Goal: Find contact information: Find specific fact

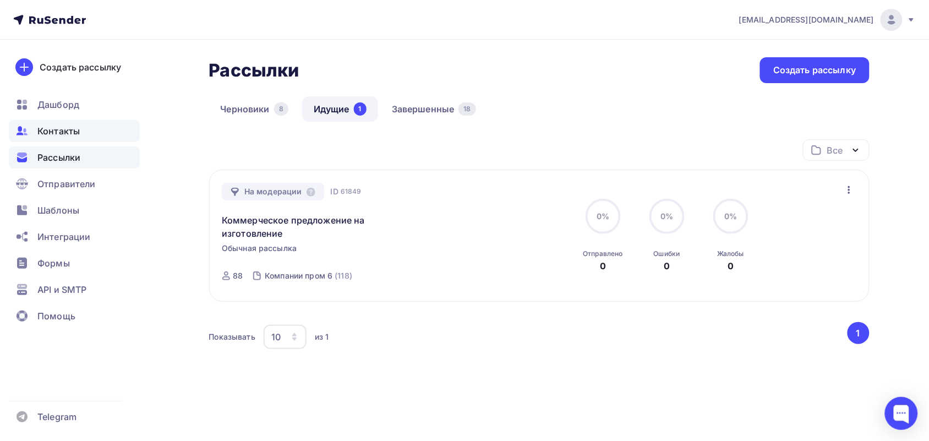
click at [55, 130] on span "Контакты" at bounding box center [58, 130] width 42 height 13
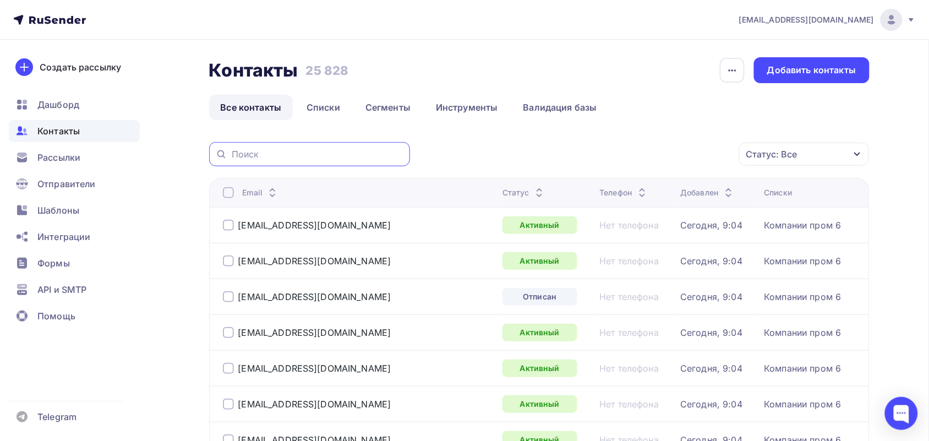
click at [301, 157] on input "text" at bounding box center [318, 154] width 172 height 12
paste input "[PERSON_NAME][EMAIL_ADDRESS][DOMAIN_NAME]"
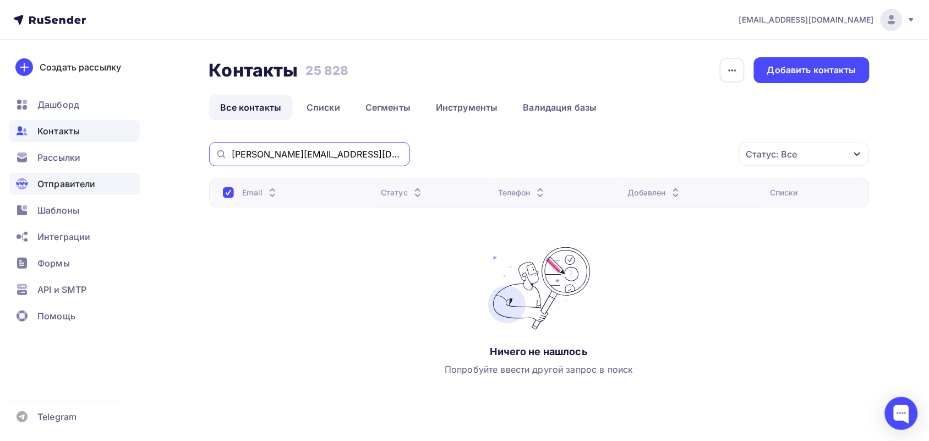
drag, startPoint x: 353, startPoint y: 154, endPoint x: 74, endPoint y: 173, distance: 279.1
click at [74, 173] on div "[EMAIL_ADDRESS][DOMAIN_NAME] Аккаунт Тарифы Выйти Создать рассылку [GEOGRAPHIC_…" at bounding box center [464, 234] width 929 height 469
paste input "Roman.Ovchankov@novometgroup"
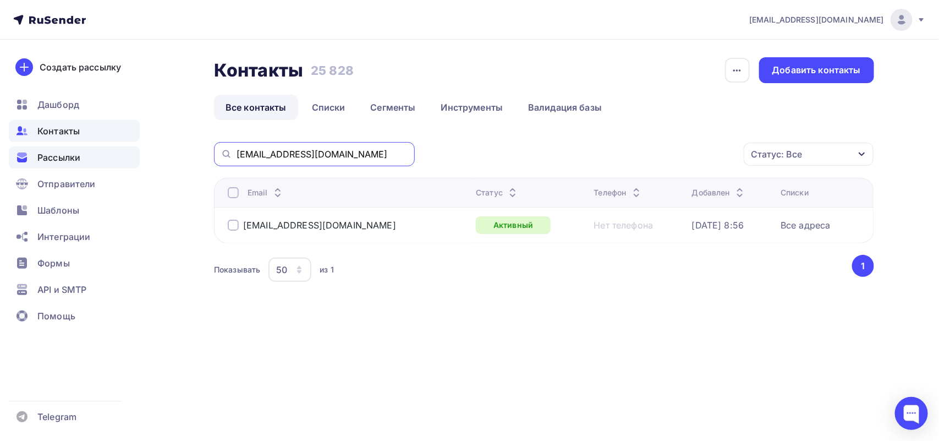
drag, startPoint x: 402, startPoint y: 151, endPoint x: 92, endPoint y: 149, distance: 309.8
click at [92, 149] on div "[EMAIL_ADDRESS][DOMAIN_NAME] Аккаунт Тарифы Выйти Создать рассылку [GEOGRAPHIC_…" at bounding box center [469, 177] width 939 height 355
paste input "[PERSON_NAME][EMAIL_ADDRESS][DOMAIN_NAME]"
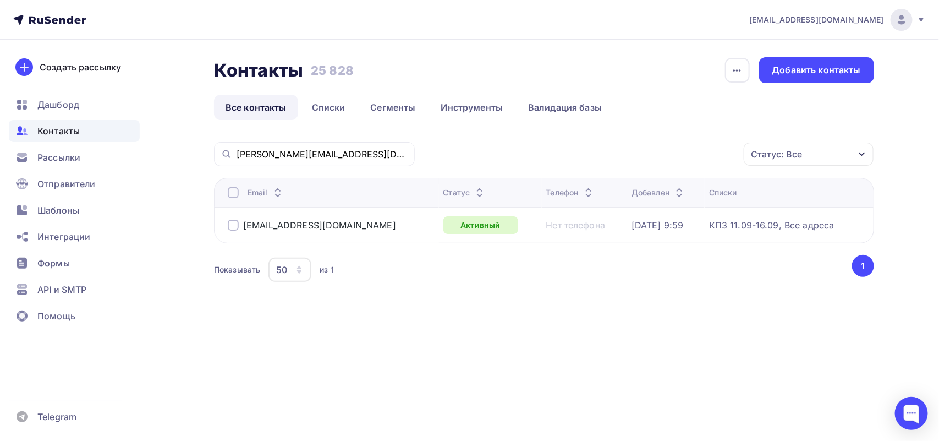
drag, startPoint x: 375, startPoint y: 143, endPoint x: 365, endPoint y: 149, distance: 11.3
click at [365, 147] on div "[PERSON_NAME][EMAIL_ADDRESS][DOMAIN_NAME]" at bounding box center [314, 154] width 201 height 24
drag, startPoint x: 364, startPoint y: 149, endPoint x: 69, endPoint y: 166, distance: 294.9
click at [69, 166] on div "[EMAIL_ADDRESS][DOMAIN_NAME] Аккаунт Тарифы Выйти Создать рассылку [GEOGRAPHIC_…" at bounding box center [469, 177] width 939 height 355
paste input "ziganshina.[PERSON_NAME]@kmk-tempo"
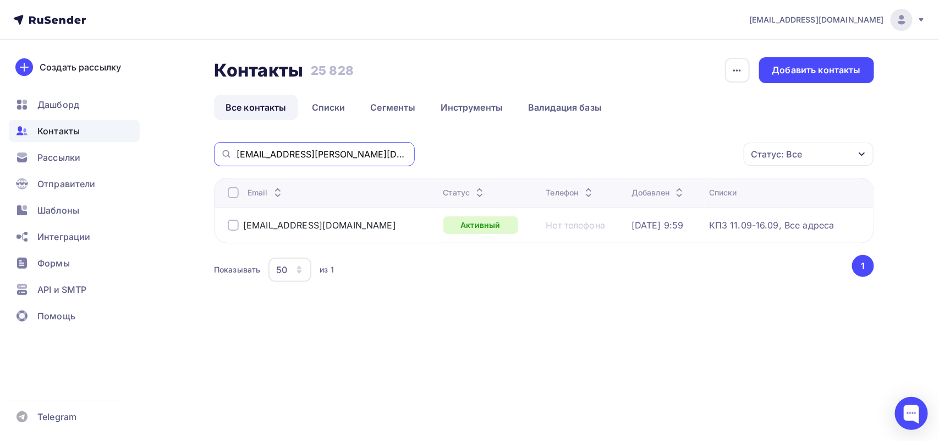
type input "[EMAIL_ADDRESS][PERSON_NAME][DOMAIN_NAME]"
